Goal: Navigation & Orientation: Find specific page/section

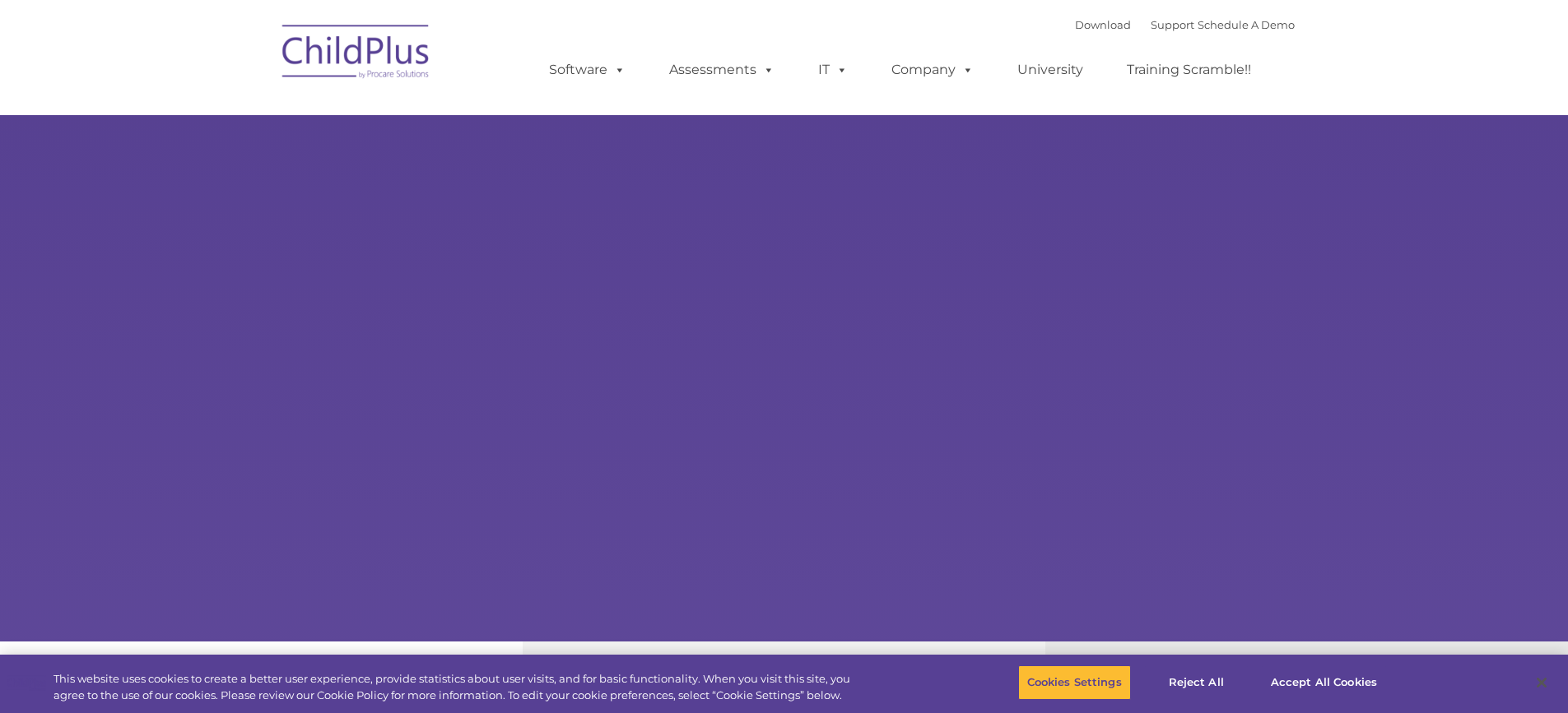
select select "MEDIUM"
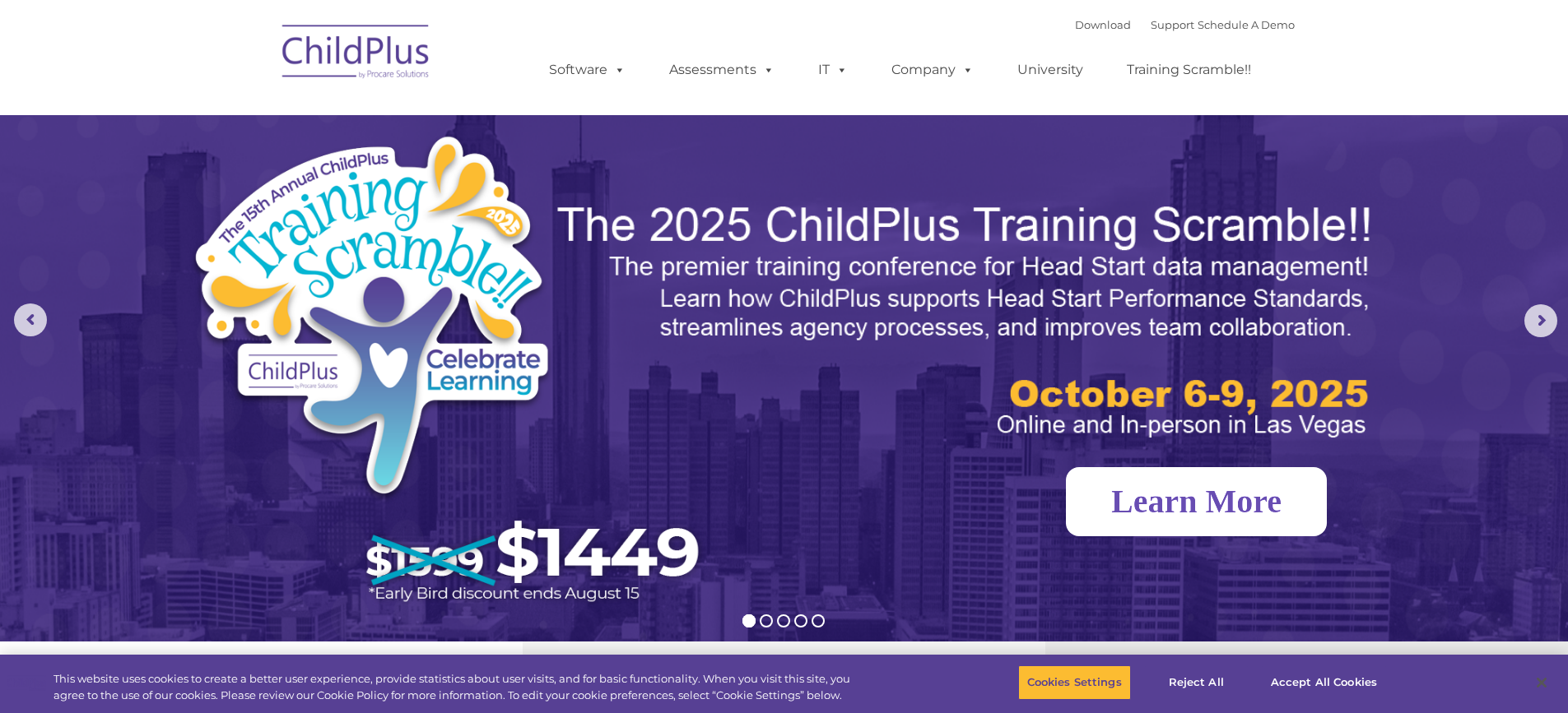
click at [1204, 511] on link "Learn More" at bounding box center [1196, 501] width 261 height 69
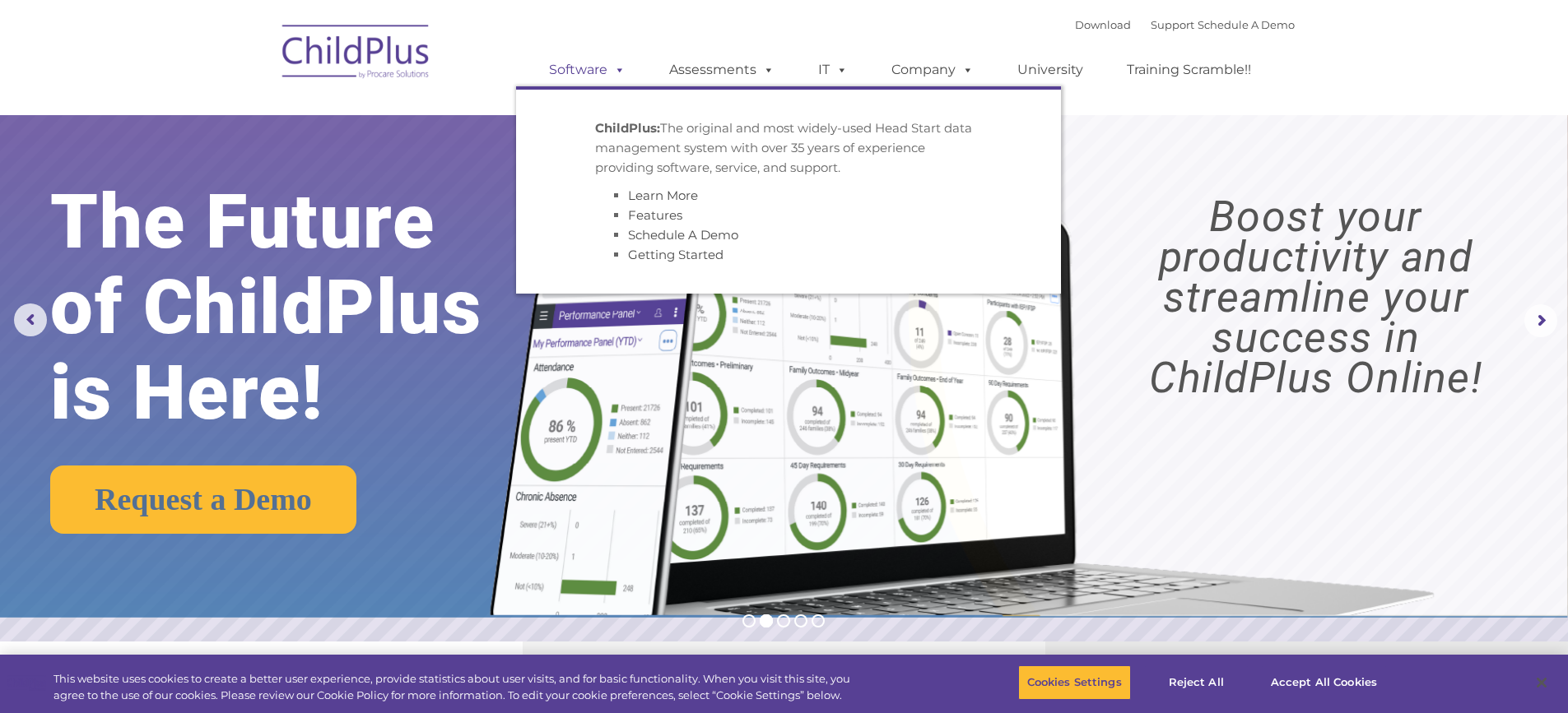
click at [596, 67] on link "Software" at bounding box center [587, 70] width 110 height 33
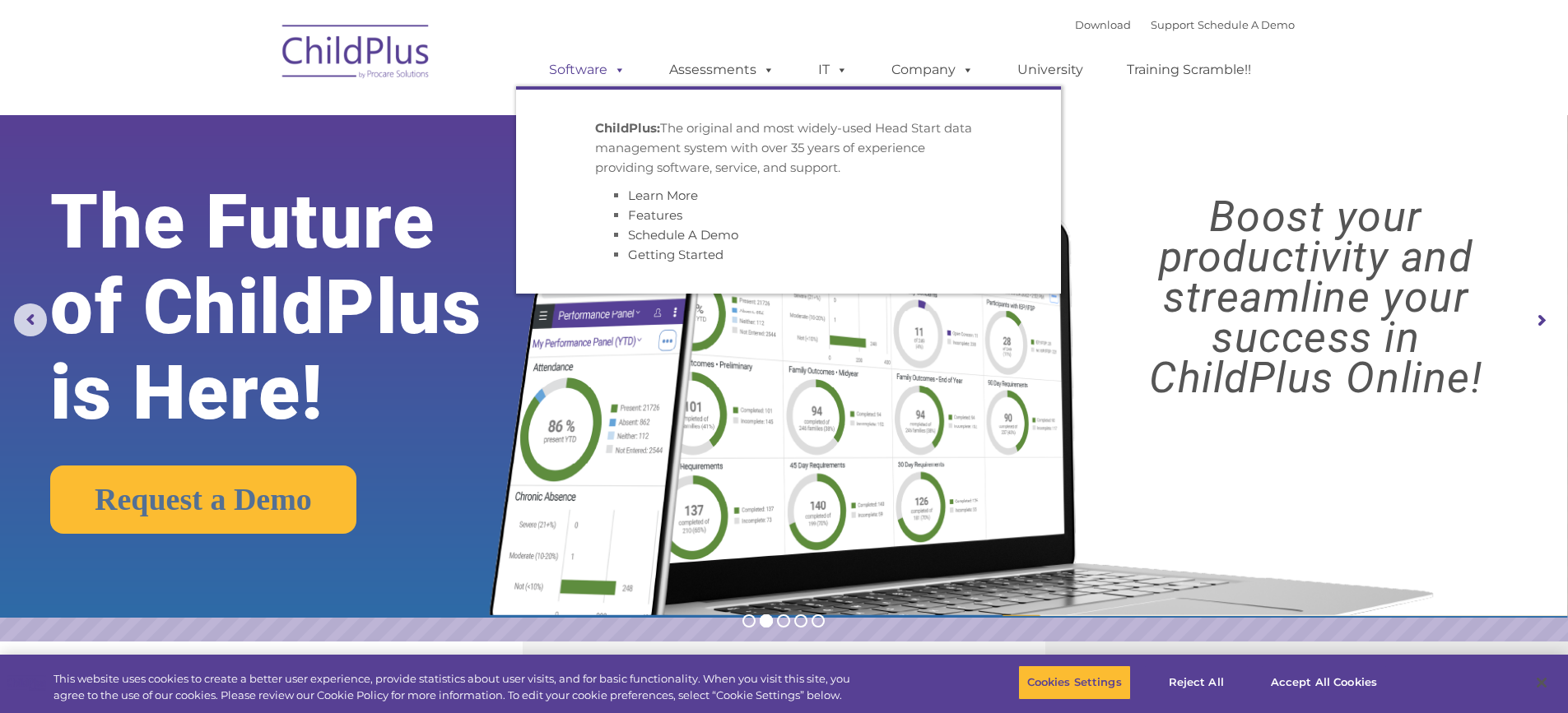
click at [596, 67] on link "Software" at bounding box center [587, 70] width 110 height 33
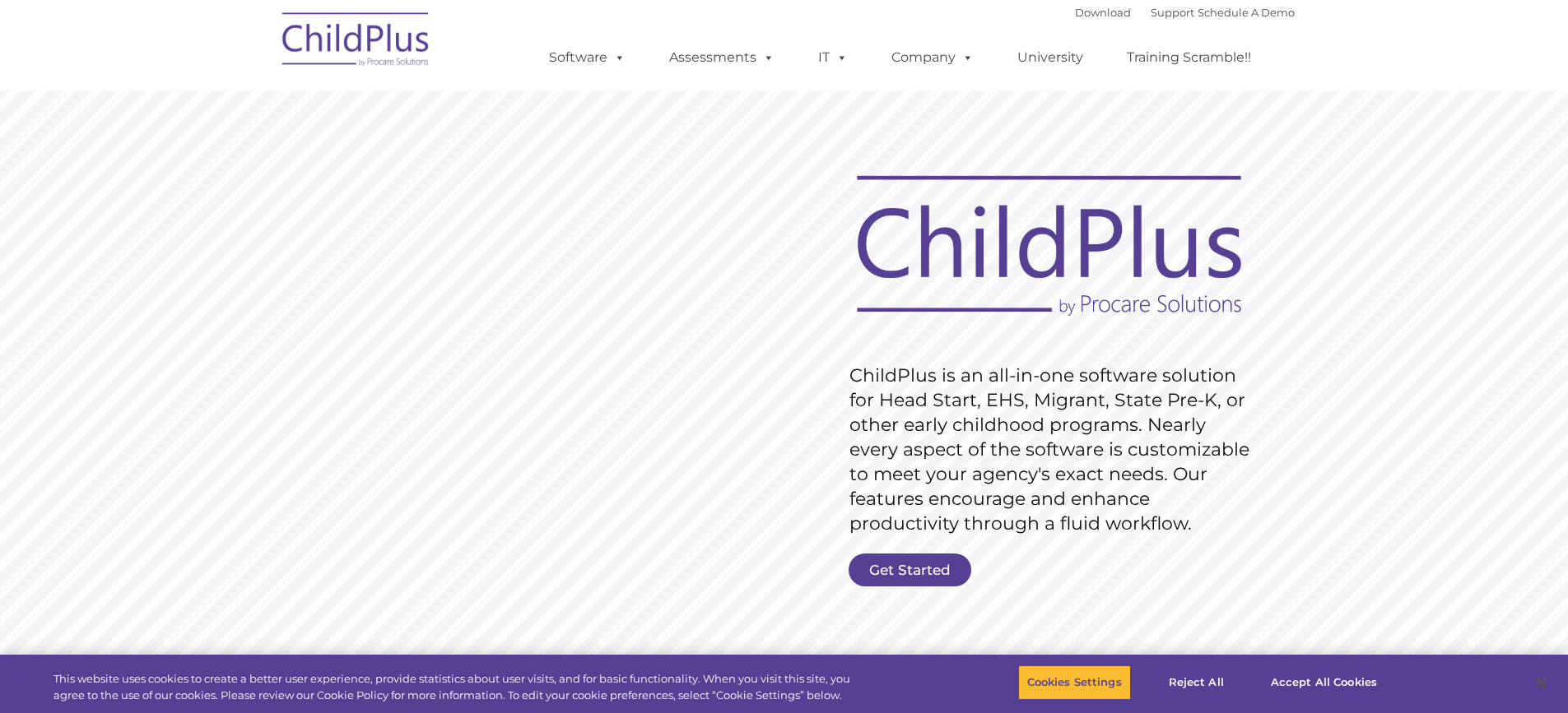
click at [369, 40] on img at bounding box center [356, 42] width 164 height 83
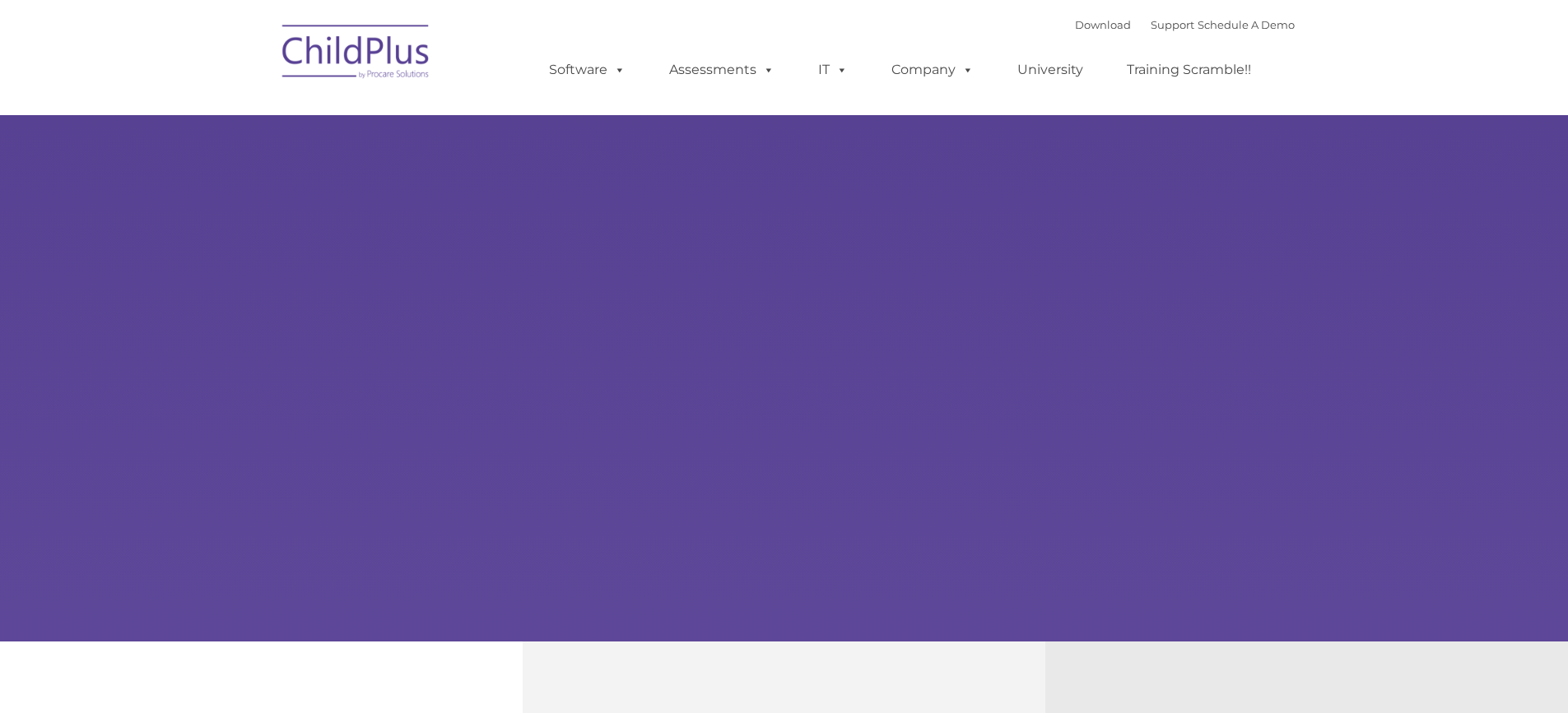
type input ""
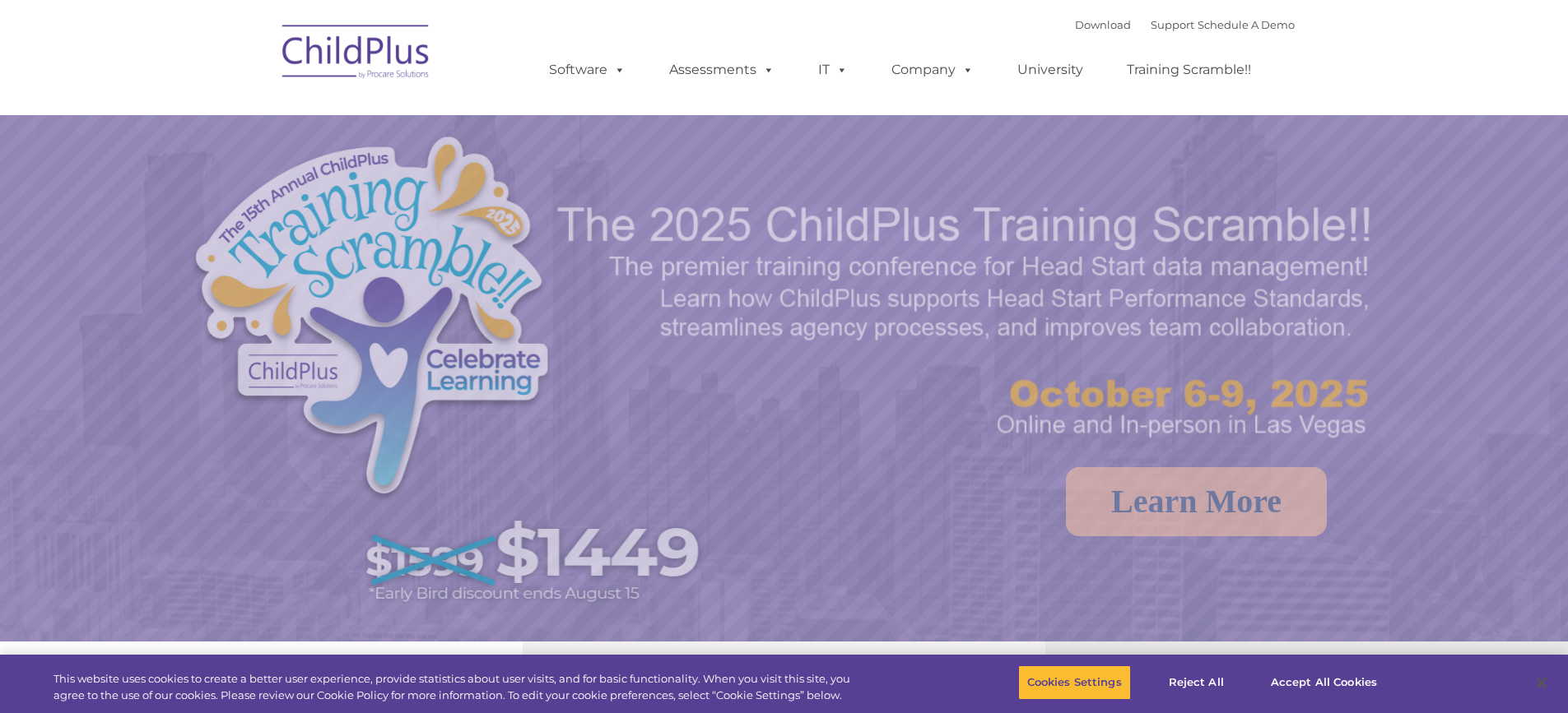
select select "MEDIUM"
